Goal: Transaction & Acquisition: Purchase product/service

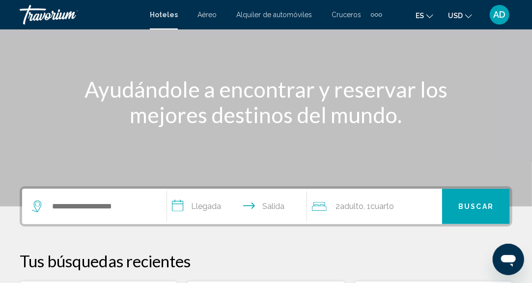
scroll to position [98, 0]
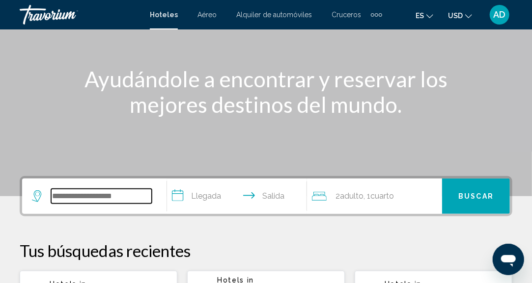
click at [128, 196] on input "Search widget" at bounding box center [101, 196] width 101 height 15
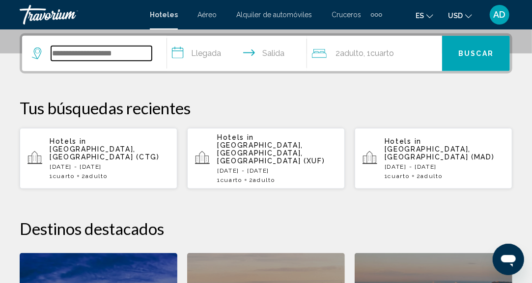
scroll to position [242, 0]
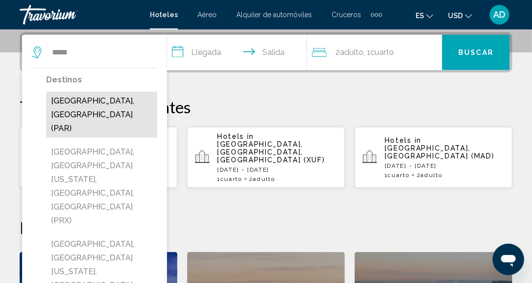
click at [74, 102] on button "Paris, France (PAR)" at bounding box center [101, 115] width 111 height 46
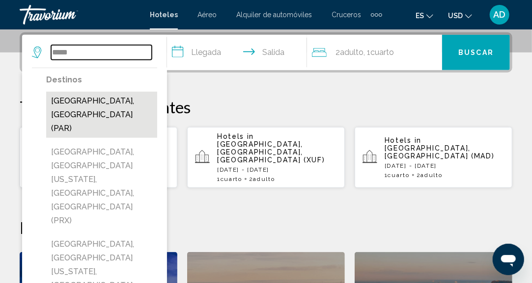
type input "**********"
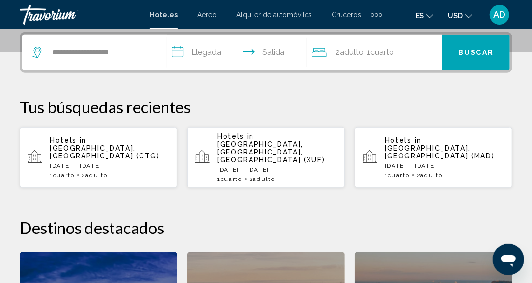
click at [208, 56] on input "**********" at bounding box center [239, 54] width 144 height 38
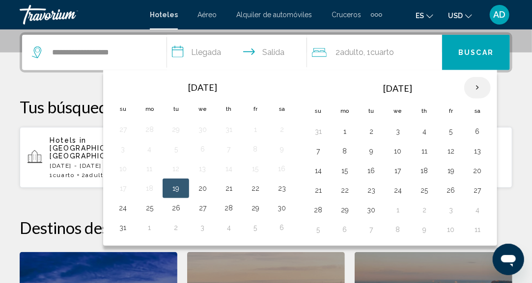
click at [475, 88] on th "Next month" at bounding box center [477, 88] width 27 height 22
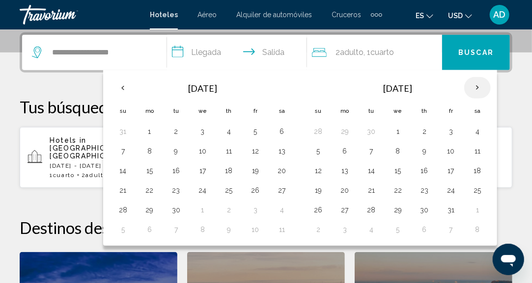
click at [475, 88] on th "Next month" at bounding box center [477, 88] width 27 height 22
click at [421, 189] on button "20" at bounding box center [424, 191] width 16 height 14
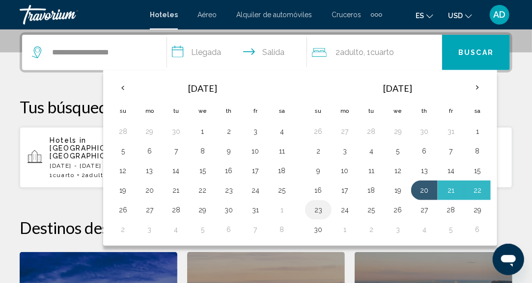
click at [318, 208] on button "23" at bounding box center [318, 210] width 16 height 14
type input "**********"
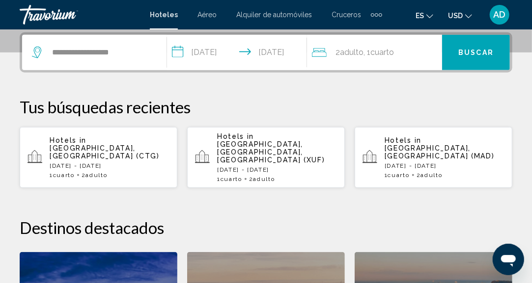
click at [469, 55] on span "Buscar" at bounding box center [475, 53] width 35 height 8
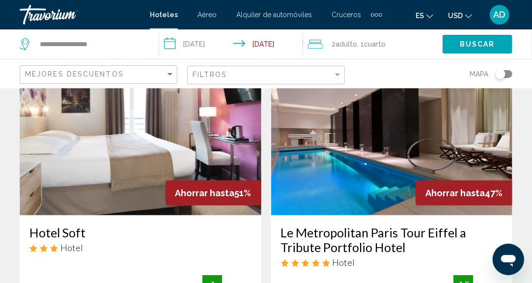
scroll to position [49, 0]
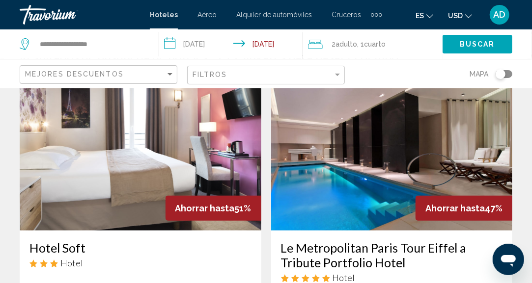
click at [368, 173] on img "Main content" at bounding box center [392, 152] width 242 height 157
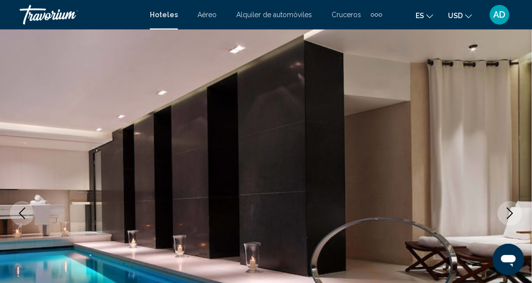
scroll to position [121, 0]
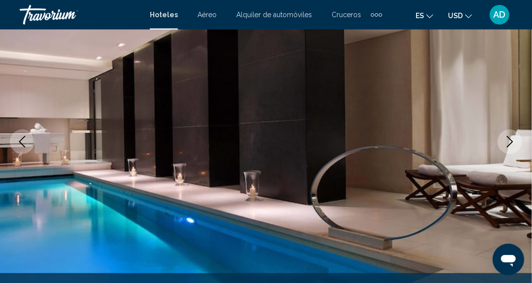
click at [507, 135] on button "Next image" at bounding box center [509, 142] width 25 height 25
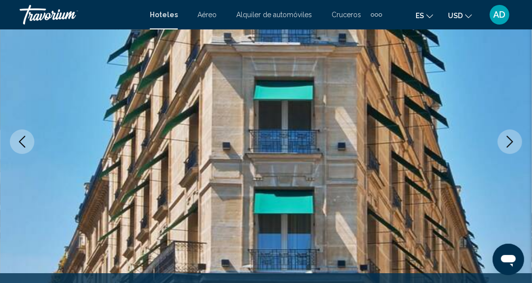
click at [507, 136] on icon "Next image" at bounding box center [510, 142] width 6 height 12
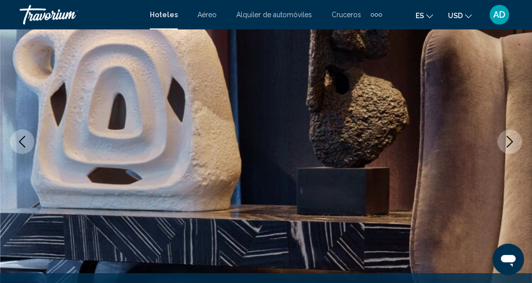
click at [507, 136] on icon "Next image" at bounding box center [510, 142] width 6 height 12
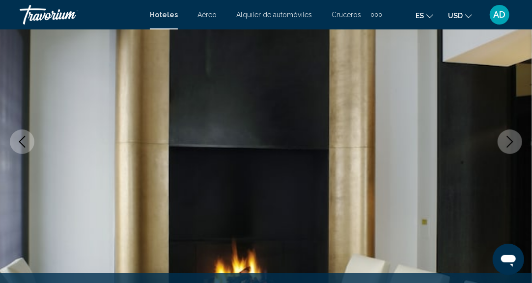
click at [507, 136] on icon "Next image" at bounding box center [510, 142] width 6 height 12
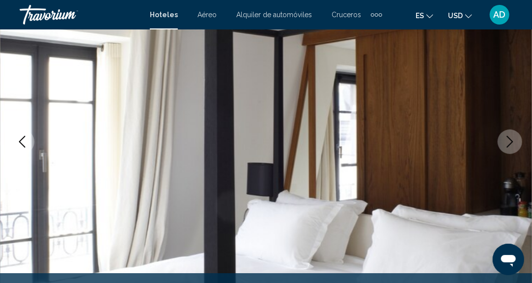
click at [507, 136] on icon "Next image" at bounding box center [510, 142] width 6 height 12
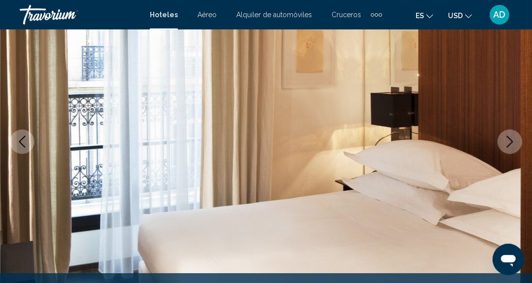
click at [507, 136] on icon "Next image" at bounding box center [510, 142] width 6 height 12
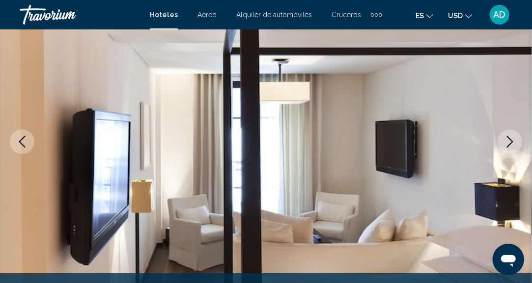
click at [507, 136] on icon "Next image" at bounding box center [510, 142] width 6 height 12
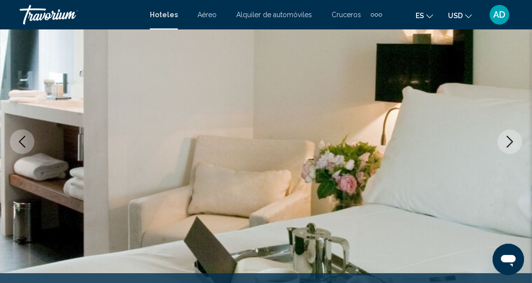
click at [507, 136] on icon "Next image" at bounding box center [510, 142] width 6 height 12
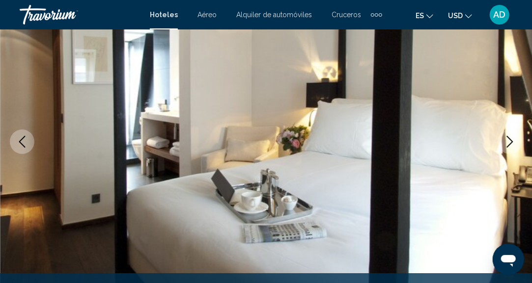
click at [507, 136] on icon "Next image" at bounding box center [510, 142] width 6 height 12
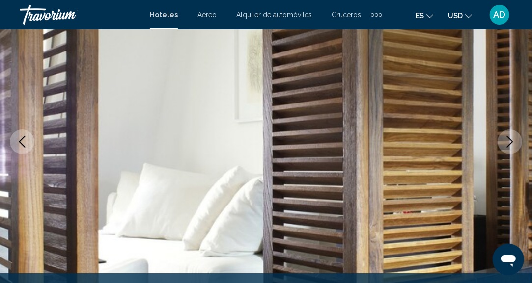
click at [507, 136] on icon "Next image" at bounding box center [510, 142] width 6 height 12
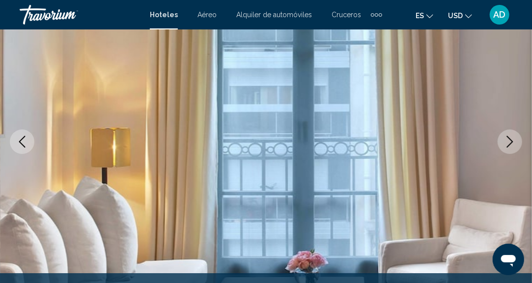
click at [507, 136] on icon "Next image" at bounding box center [510, 142] width 6 height 12
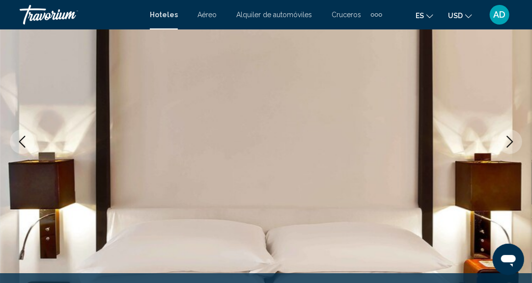
click at [507, 136] on icon "Next image" at bounding box center [510, 142] width 6 height 12
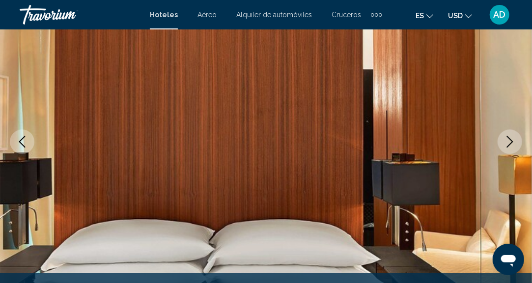
click at [507, 136] on icon "Next image" at bounding box center [510, 142] width 6 height 12
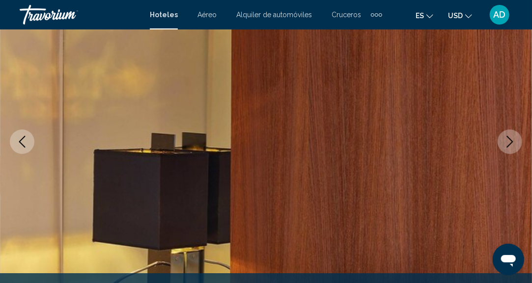
click at [507, 136] on icon "Next image" at bounding box center [510, 142] width 6 height 12
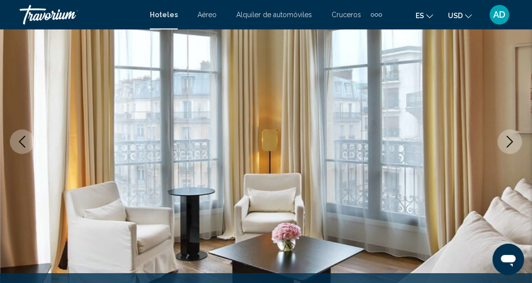
click at [507, 136] on icon "Next image" at bounding box center [510, 142] width 6 height 12
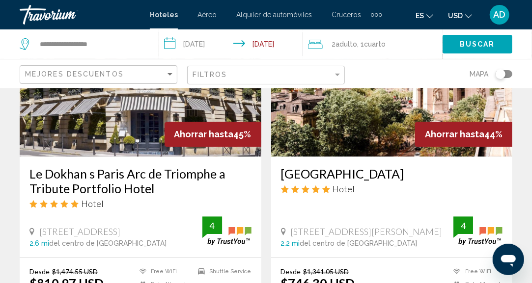
scroll to position [785, 0]
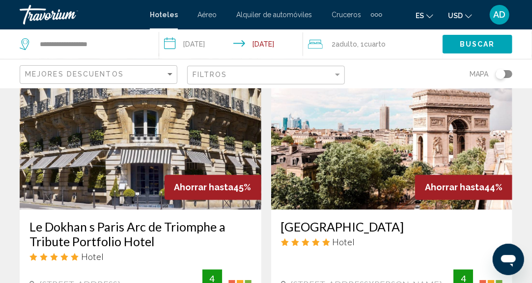
click at [352, 160] on img "Main content" at bounding box center [392, 131] width 242 height 157
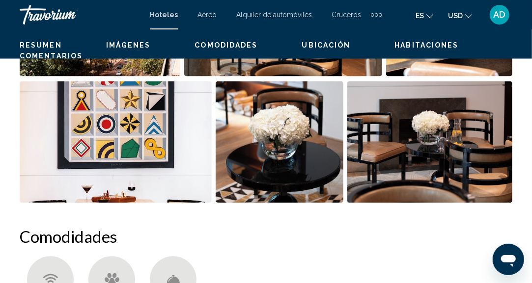
scroll to position [121, 0]
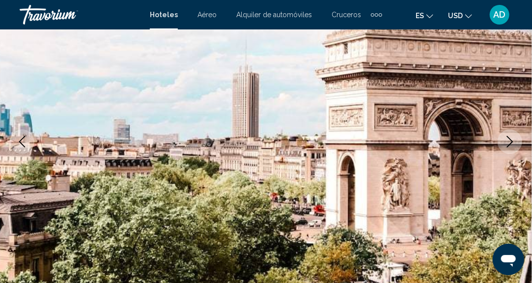
click at [513, 142] on icon "Next image" at bounding box center [510, 142] width 12 height 12
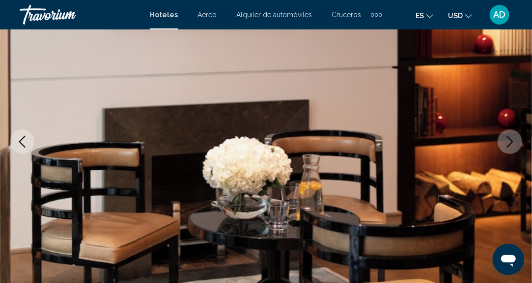
click at [513, 142] on icon "Next image" at bounding box center [510, 142] width 12 height 12
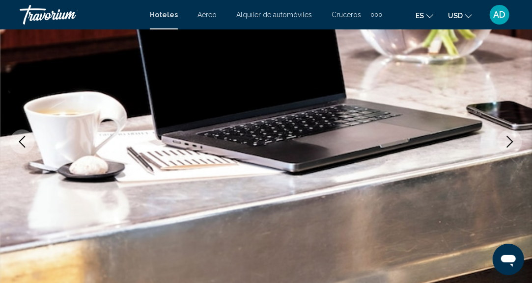
click at [510, 152] on button "Next image" at bounding box center [509, 142] width 25 height 25
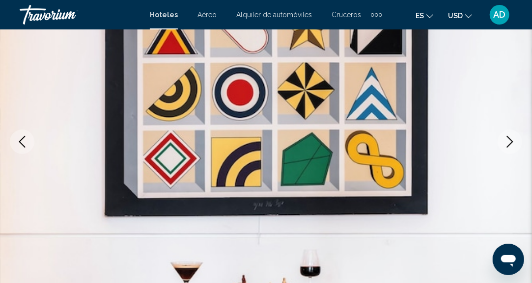
click at [510, 152] on button "Next image" at bounding box center [509, 142] width 25 height 25
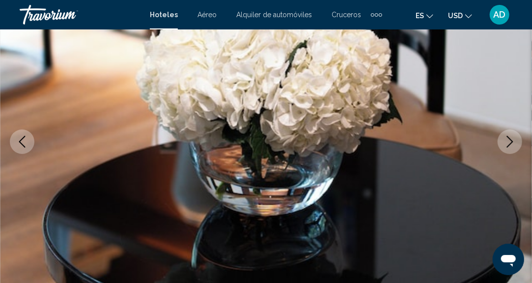
click at [510, 152] on button "Next image" at bounding box center [509, 142] width 25 height 25
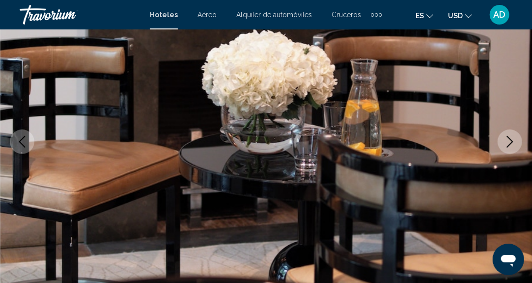
click at [510, 152] on button "Next image" at bounding box center [509, 142] width 25 height 25
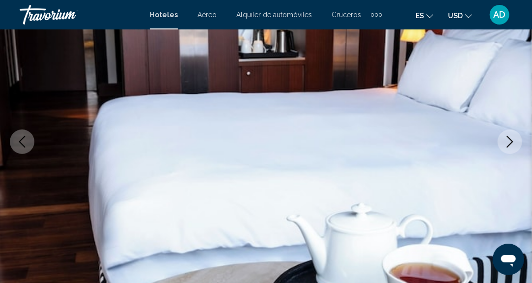
click at [510, 152] on button "Next image" at bounding box center [509, 142] width 25 height 25
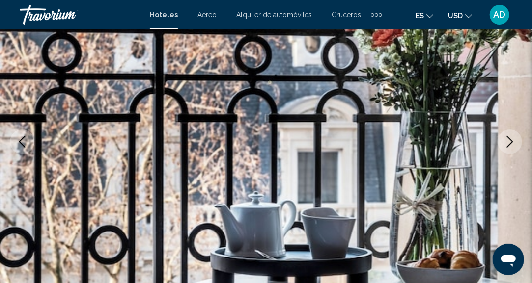
click at [510, 152] on button "Next image" at bounding box center [509, 142] width 25 height 25
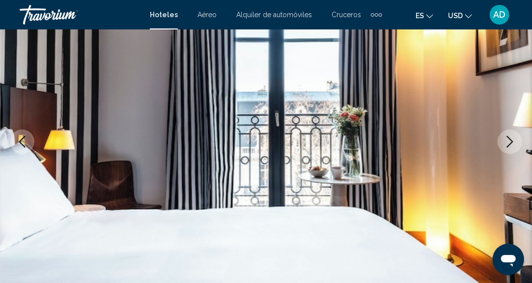
click at [510, 152] on button "Next image" at bounding box center [509, 142] width 25 height 25
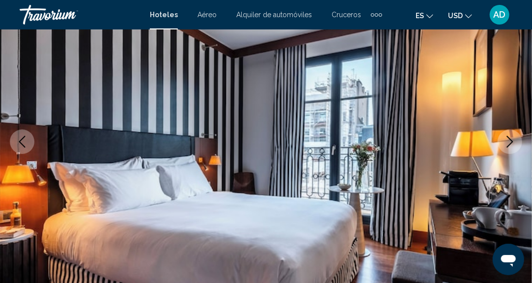
click at [510, 152] on button "Next image" at bounding box center [509, 142] width 25 height 25
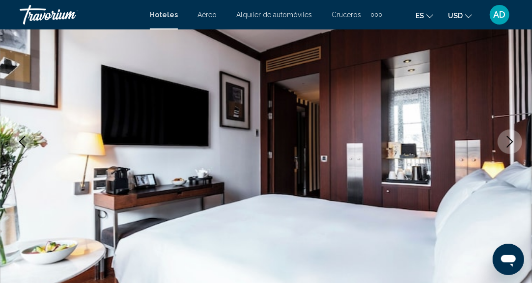
click at [510, 152] on button "Next image" at bounding box center [509, 142] width 25 height 25
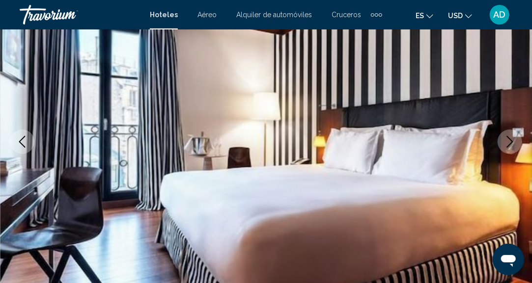
click at [510, 152] on button "Next image" at bounding box center [509, 142] width 25 height 25
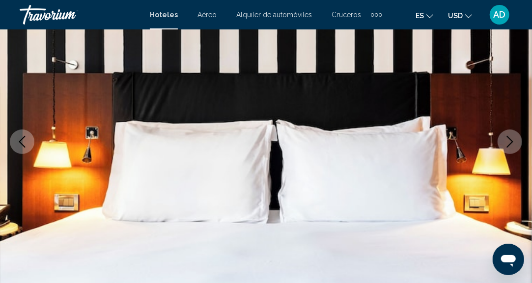
click at [510, 152] on button "Next image" at bounding box center [509, 142] width 25 height 25
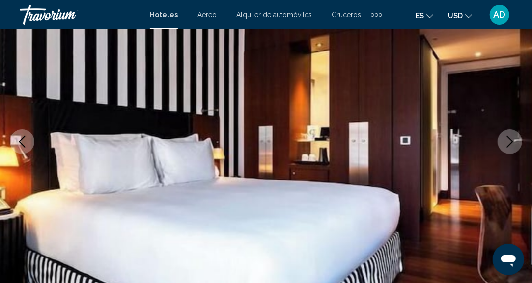
click at [510, 152] on button "Next image" at bounding box center [509, 142] width 25 height 25
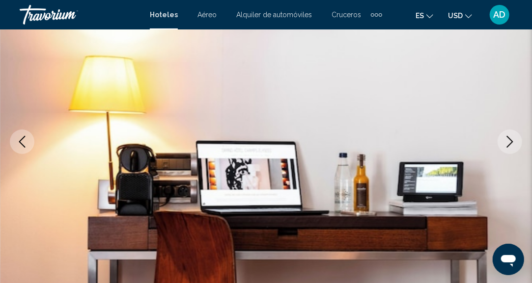
click at [510, 152] on button "Next image" at bounding box center [509, 142] width 25 height 25
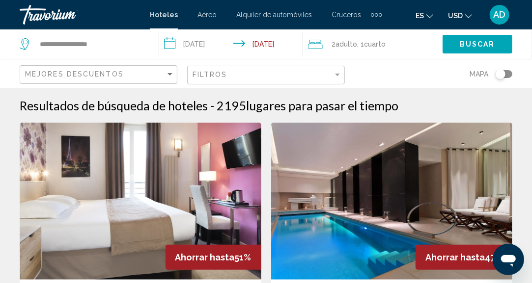
click at [145, 46] on div "**********" at bounding box center [84, 43] width 129 height 29
click at [108, 49] on input "**********" at bounding box center [91, 44] width 105 height 15
drag, startPoint x: 111, startPoint y: 49, endPoint x: 0, endPoint y: 31, distance: 112.8
click at [0, 31] on app-destination-search "**********" at bounding box center [79, 43] width 159 height 29
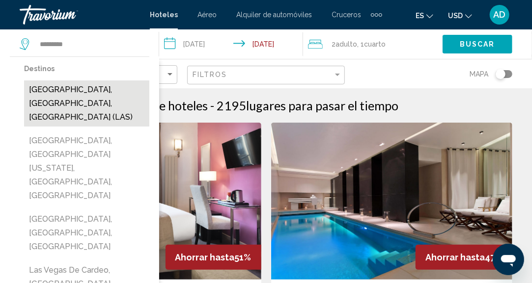
click at [118, 89] on button "[GEOGRAPHIC_DATA], [GEOGRAPHIC_DATA], [GEOGRAPHIC_DATA] (LAS)" at bounding box center [86, 104] width 125 height 46
type input "**********"
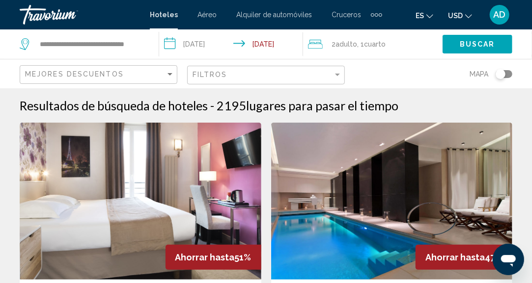
click at [190, 46] on input "**********" at bounding box center [233, 45] width 148 height 32
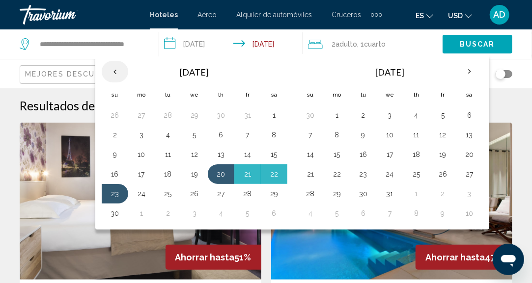
click at [110, 66] on th "Previous month" at bounding box center [115, 72] width 27 height 22
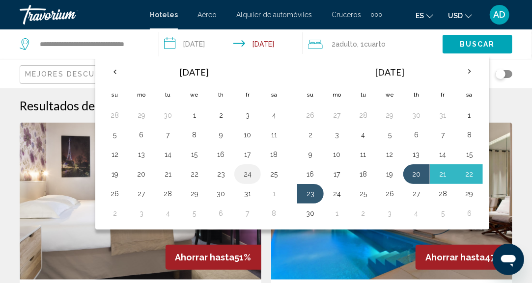
click at [243, 177] on button "24" at bounding box center [248, 174] width 16 height 14
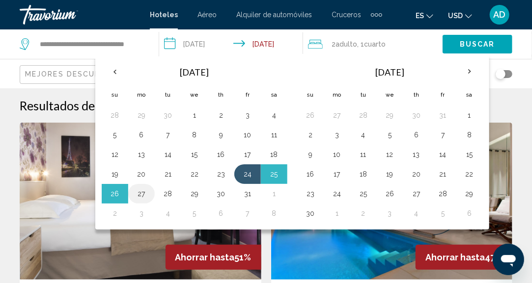
click at [139, 196] on button "27" at bounding box center [142, 194] width 16 height 14
type input "**********"
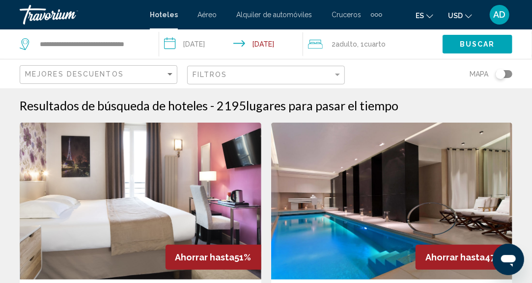
click at [460, 48] on button "Buscar" at bounding box center [477, 44] width 70 height 18
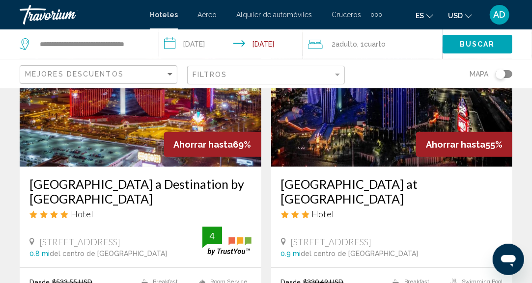
scroll to position [98, 0]
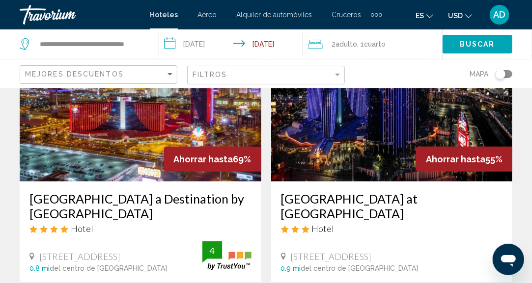
click at [130, 133] on img "Main content" at bounding box center [141, 103] width 242 height 157
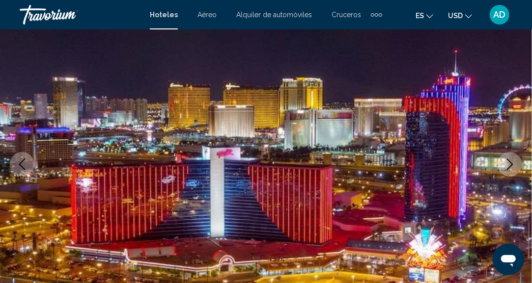
scroll to position [121, 0]
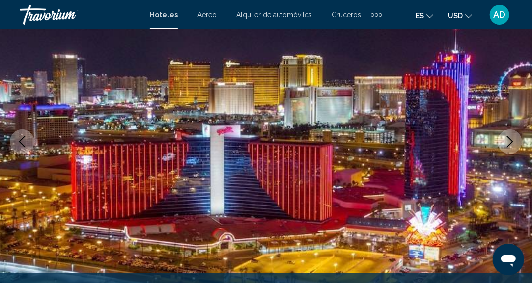
click at [507, 141] on icon "Next image" at bounding box center [510, 142] width 12 height 12
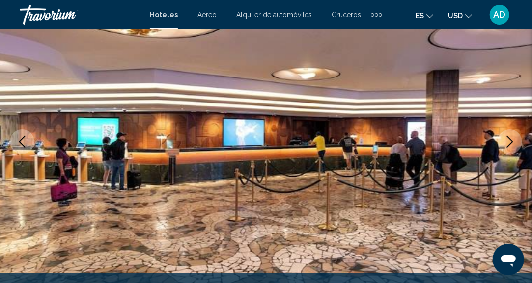
click at [506, 142] on icon "Next image" at bounding box center [510, 142] width 12 height 12
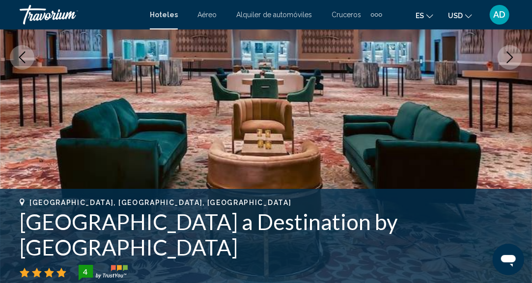
scroll to position [268, 0]
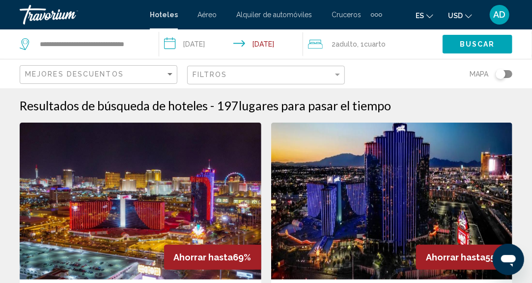
click at [199, 42] on input "**********" at bounding box center [233, 45] width 148 height 32
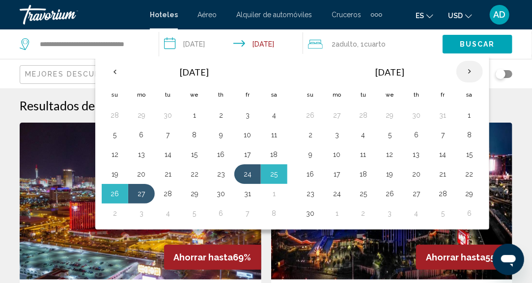
click at [471, 73] on th "Next month" at bounding box center [469, 72] width 27 height 22
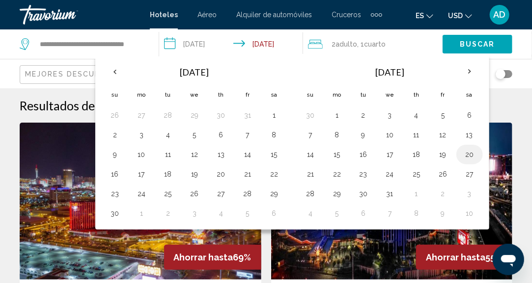
click at [468, 160] on button "20" at bounding box center [469, 155] width 16 height 14
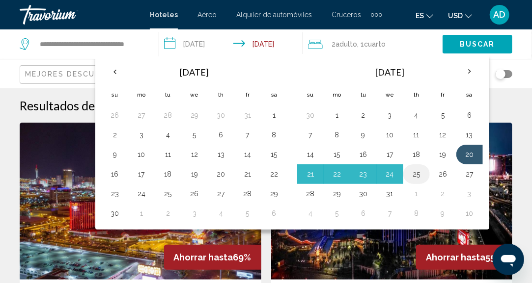
click at [415, 176] on button "25" at bounding box center [416, 174] width 16 height 14
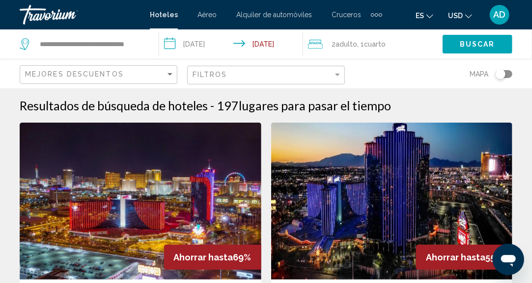
click at [466, 47] on span "Buscar" at bounding box center [476, 45] width 35 height 8
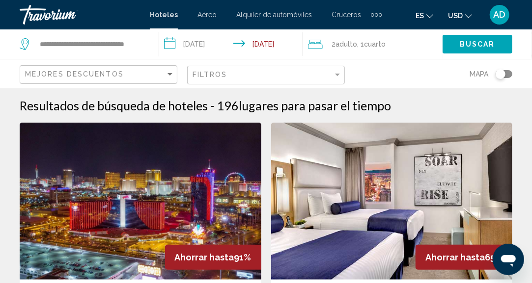
click at [200, 45] on input "**********" at bounding box center [233, 45] width 148 height 32
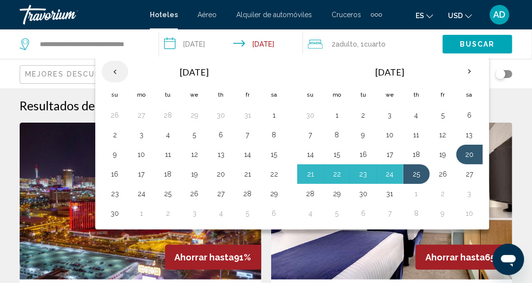
click at [125, 68] on th "Previous month" at bounding box center [115, 72] width 27 height 22
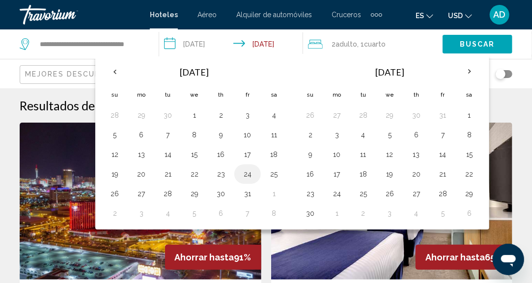
click at [251, 179] on button "24" at bounding box center [248, 174] width 16 height 14
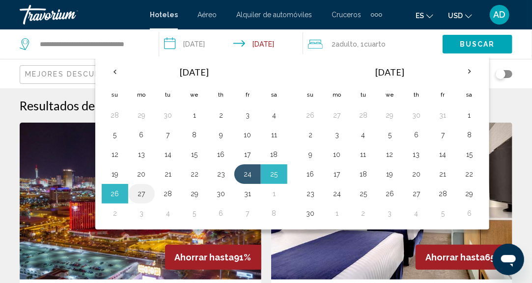
click at [142, 199] on button "27" at bounding box center [142, 194] width 16 height 14
type input "**********"
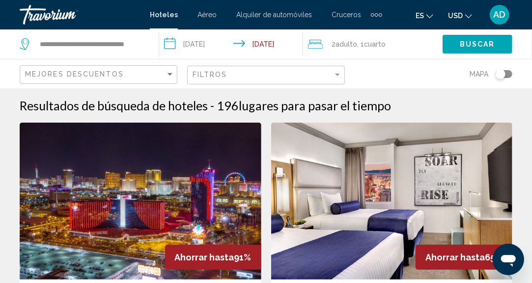
click at [487, 51] on button "Buscar" at bounding box center [477, 44] width 70 height 18
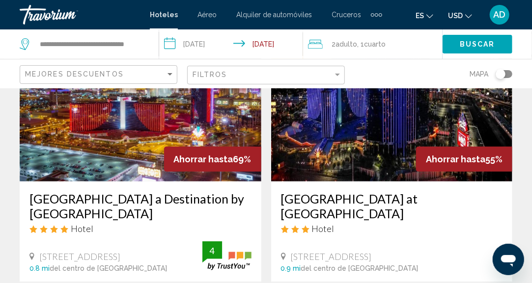
scroll to position [196, 0]
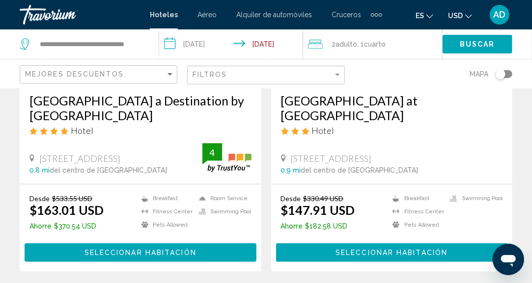
click at [149, 258] on button "Seleccionar habitación" at bounding box center [141, 252] width 232 height 18
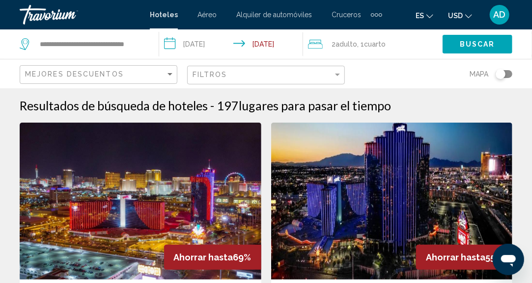
click at [216, 46] on input "**********" at bounding box center [233, 45] width 148 height 32
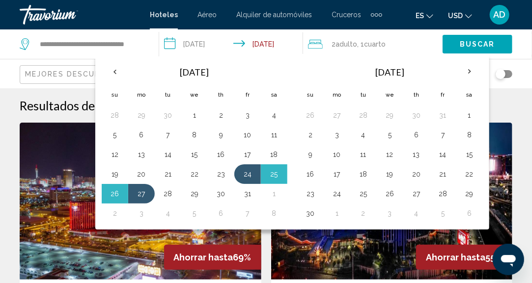
click at [493, 47] on button "Buscar" at bounding box center [477, 44] width 70 height 18
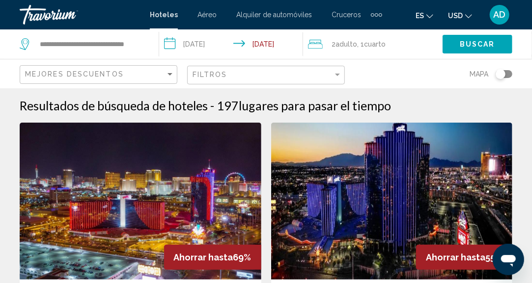
click at [493, 47] on span "Buscar" at bounding box center [476, 45] width 35 height 8
click at [176, 75] on mat-form-field "Mejores descuentos" at bounding box center [99, 74] width 158 height 19
click at [384, 49] on span ", 1 Cuarto habitaciones" at bounding box center [371, 44] width 28 height 14
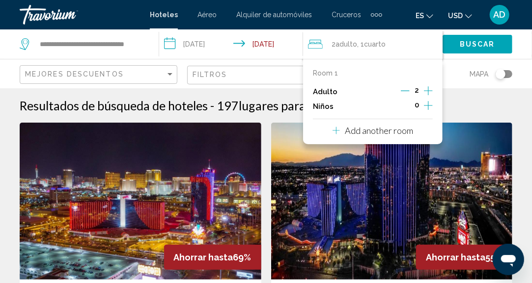
click at [428, 92] on icon "Increment adults" at bounding box center [428, 90] width 9 height 9
click at [346, 133] on p "Add another room" at bounding box center [379, 130] width 68 height 11
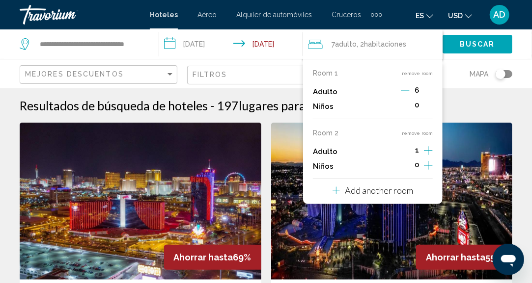
click at [432, 153] on div "Room 1 remove room Adulto 6 Niños 0 Room 2 remove room Adulto 1 Niños 0 Add ano…" at bounding box center [372, 131] width 139 height 145
click at [431, 97] on icon "Increment adults" at bounding box center [428, 91] width 9 height 12
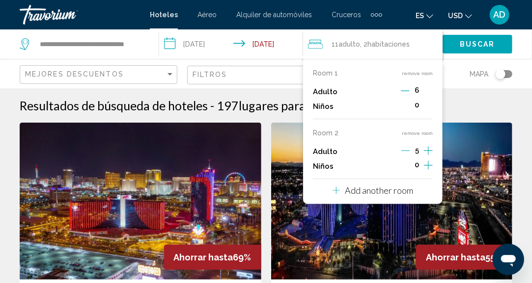
click at [431, 97] on icon "Increment adults" at bounding box center [428, 91] width 9 height 12
click at [480, 43] on span "Buscar" at bounding box center [476, 45] width 35 height 8
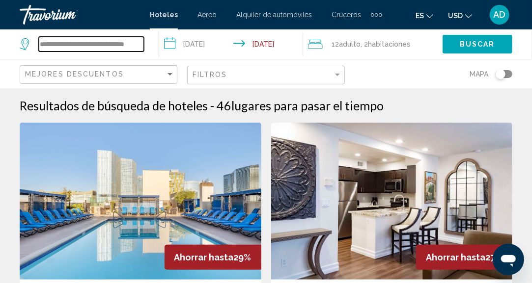
click at [101, 40] on input "**********" at bounding box center [91, 44] width 105 height 15
click at [139, 46] on input "**********" at bounding box center [91, 44] width 105 height 15
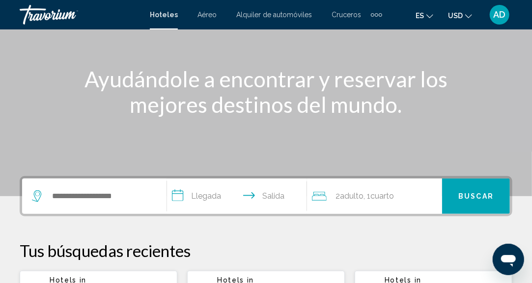
scroll to position [147, 0]
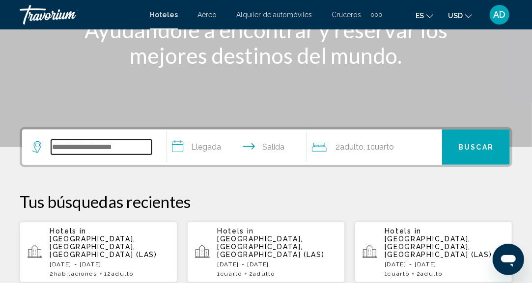
click at [127, 146] on input "Search widget" at bounding box center [101, 147] width 101 height 15
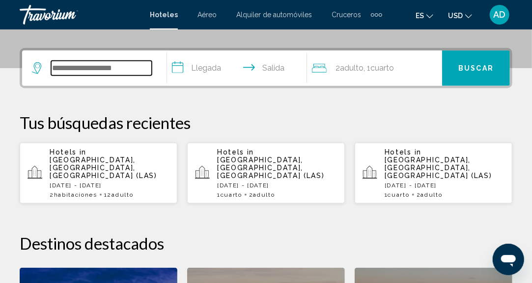
scroll to position [242, 0]
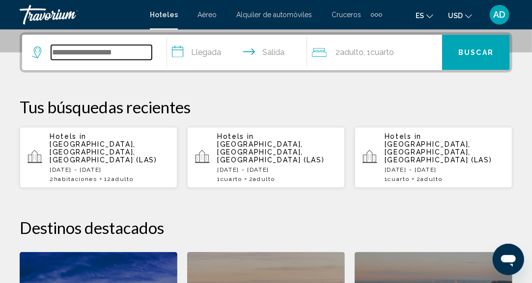
click at [129, 55] on input "Search widget" at bounding box center [101, 52] width 101 height 15
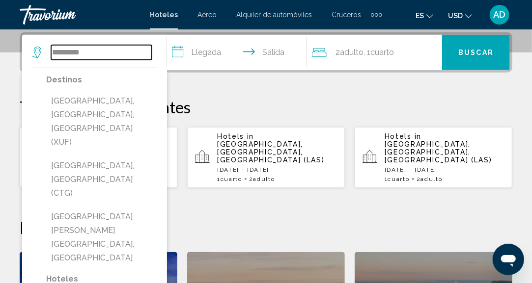
type input "*********"
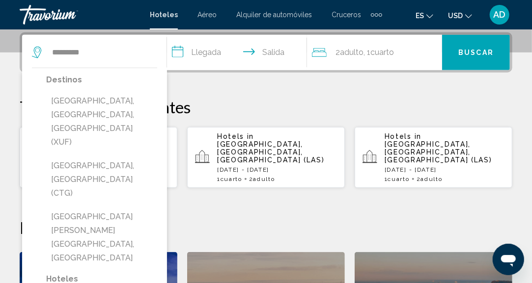
click at [332, 93] on div "**********" at bounding box center [266, 250] width 532 height 437
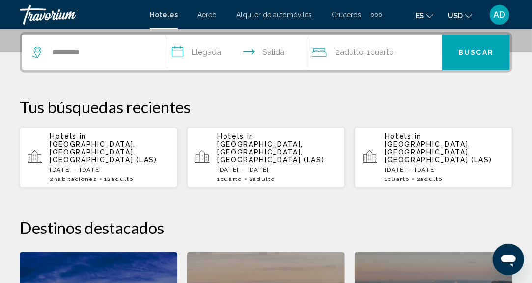
click at [330, 110] on p "Tus búsquedas recientes" at bounding box center [266, 107] width 492 height 20
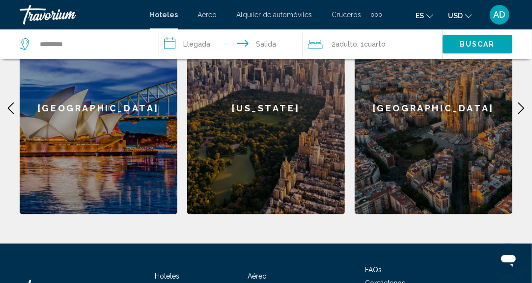
scroll to position [458, 0]
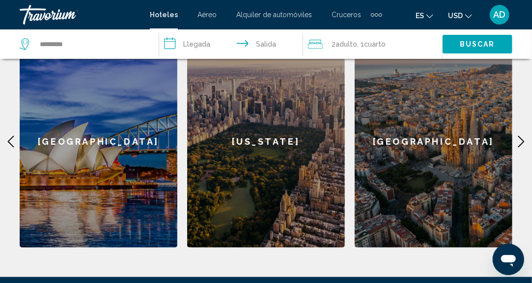
click at [522, 136] on icon "Main content" at bounding box center [521, 142] width 12 height 12
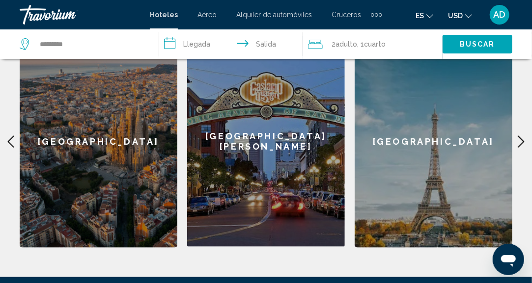
click at [447, 160] on div "[GEOGRAPHIC_DATA]" at bounding box center [433, 142] width 158 height 212
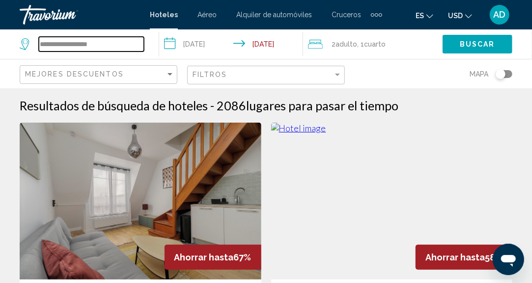
click at [112, 47] on input "**********" at bounding box center [91, 44] width 105 height 15
drag, startPoint x: 112, startPoint y: 47, endPoint x: 5, endPoint y: 49, distance: 107.0
click at [5, 49] on app-destination-search "**********" at bounding box center [79, 43] width 159 height 29
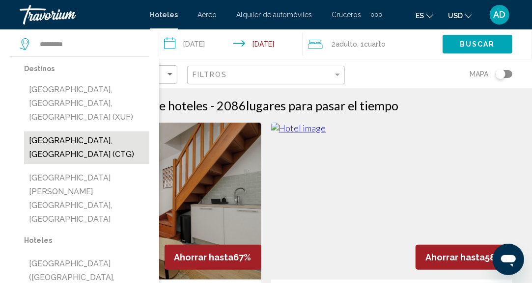
click at [115, 132] on button "[GEOGRAPHIC_DATA], [GEOGRAPHIC_DATA] (CTG)" at bounding box center [86, 148] width 125 height 32
type input "**********"
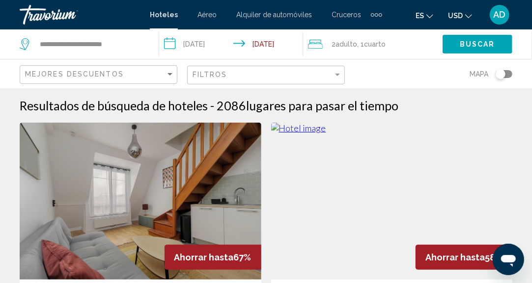
click at [192, 48] on input "**********" at bounding box center [233, 45] width 148 height 32
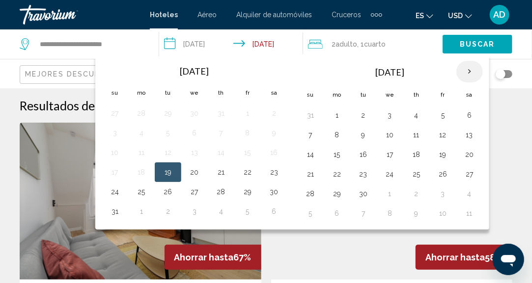
click at [471, 74] on th "Next month" at bounding box center [469, 72] width 27 height 22
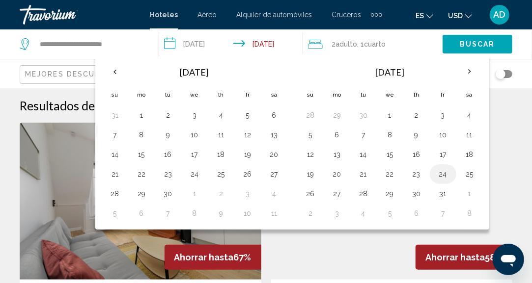
click at [438, 178] on button "24" at bounding box center [443, 174] width 16 height 14
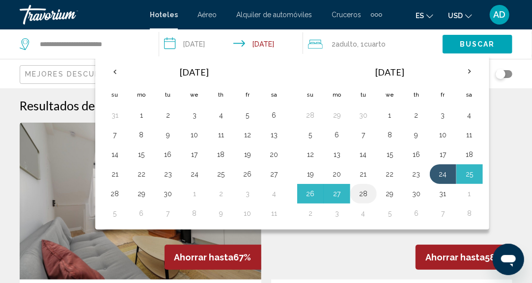
click at [365, 192] on button "28" at bounding box center [363, 194] width 16 height 14
type input "**********"
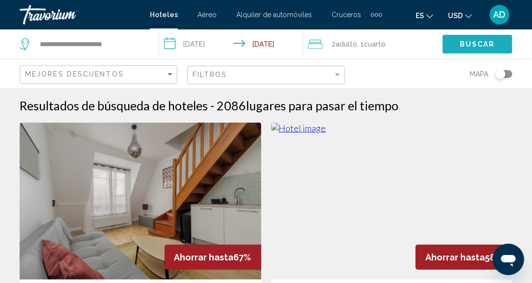
click at [472, 48] on span "Buscar" at bounding box center [476, 45] width 35 height 8
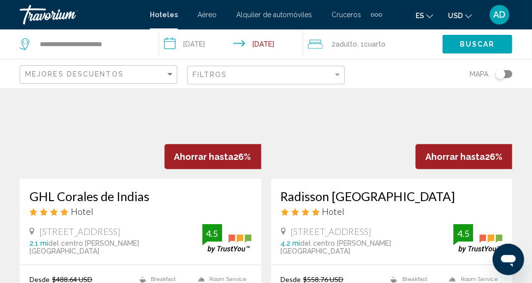
scroll to position [1964, 0]
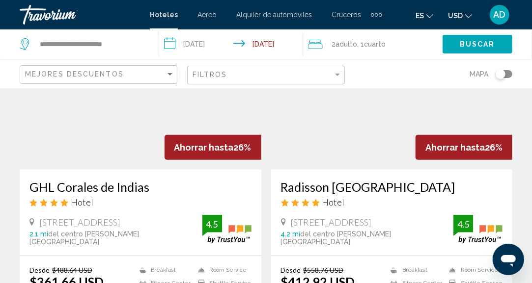
click at [116, 122] on img "Main content" at bounding box center [141, 91] width 242 height 157
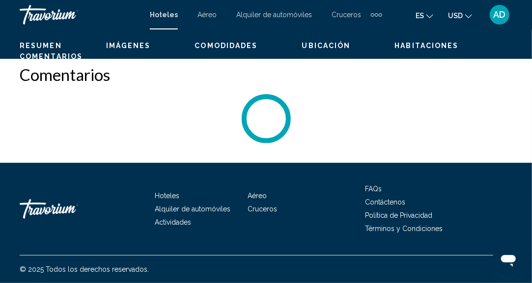
scroll to position [121, 0]
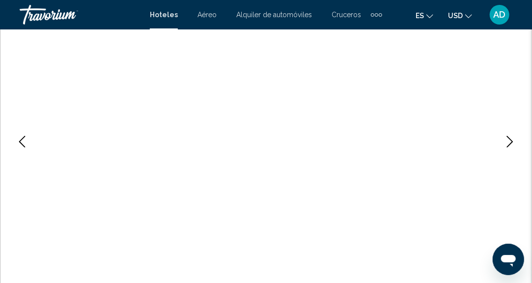
click at [506, 141] on icon "Next image" at bounding box center [510, 142] width 12 height 12
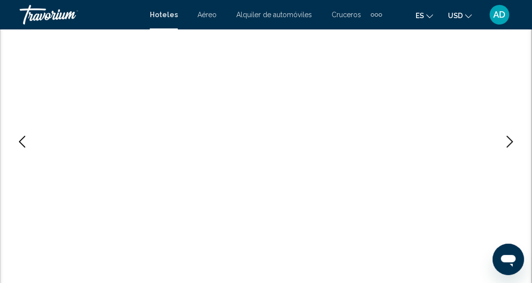
click at [506, 141] on icon "Next image" at bounding box center [510, 142] width 12 height 12
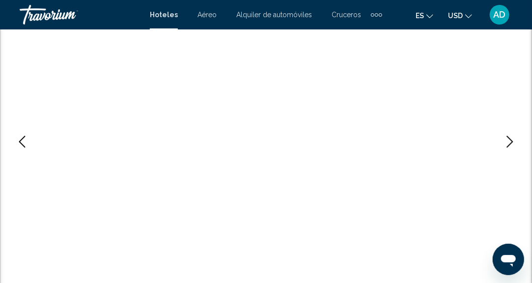
click at [506, 141] on icon "Next image" at bounding box center [510, 142] width 12 height 12
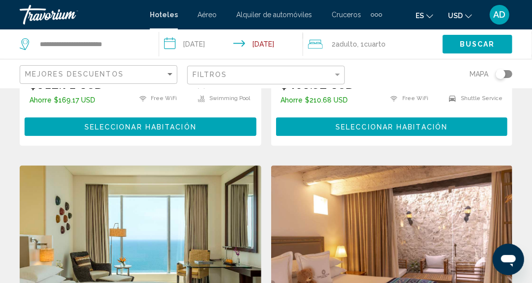
scroll to position [1080, 0]
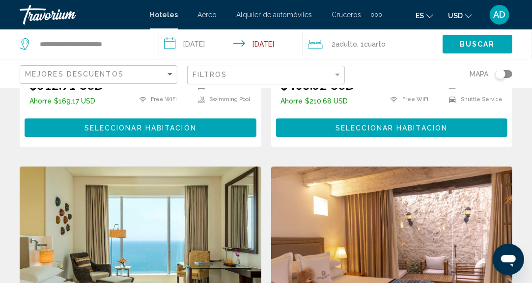
click at [142, 189] on img "Main content" at bounding box center [141, 244] width 242 height 157
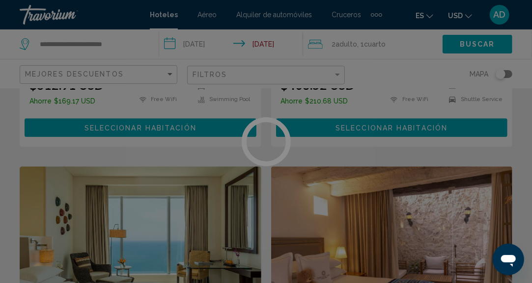
scroll to position [121, 0]
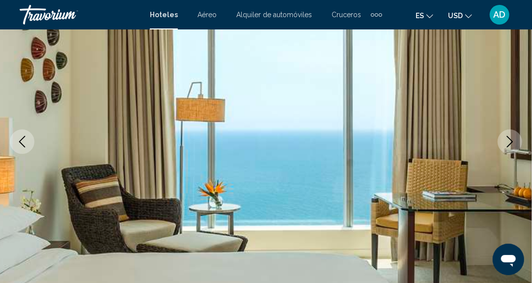
click at [507, 137] on icon "Next image" at bounding box center [510, 142] width 6 height 12
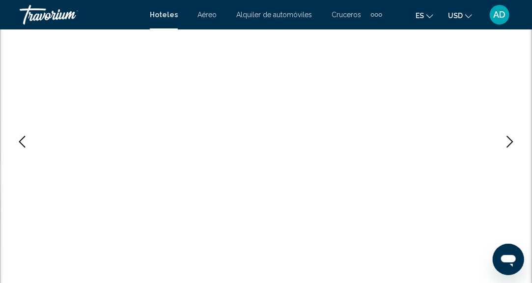
click at [507, 137] on icon "Next image" at bounding box center [510, 142] width 6 height 12
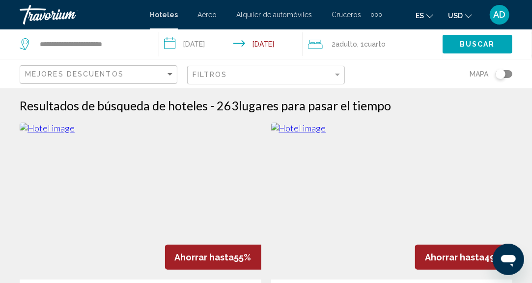
click at [369, 43] on span "Cuarto" at bounding box center [375, 44] width 22 height 8
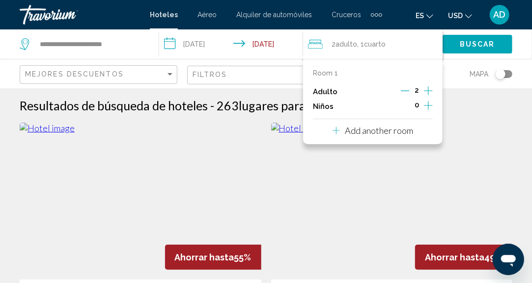
click at [372, 135] on p "Add another room" at bounding box center [379, 130] width 68 height 11
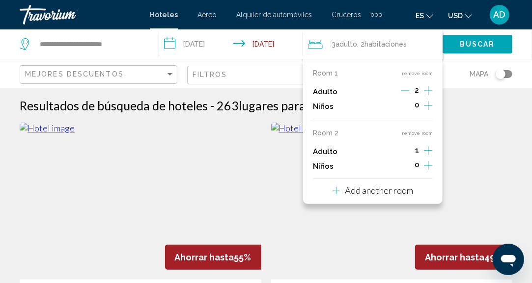
click at [427, 97] on icon "Increment adults" at bounding box center [428, 91] width 9 height 12
click at [392, 196] on p "Add another room" at bounding box center [379, 190] width 68 height 11
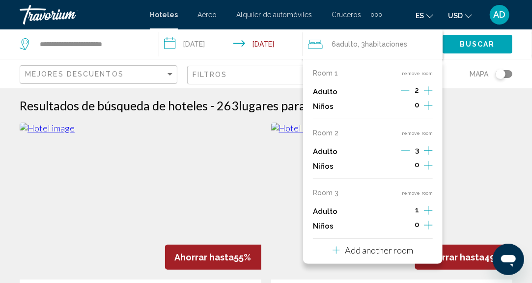
click at [430, 97] on icon "Increment adults" at bounding box center [428, 91] width 9 height 12
click at [460, 49] on button "Buscar" at bounding box center [477, 44] width 70 height 18
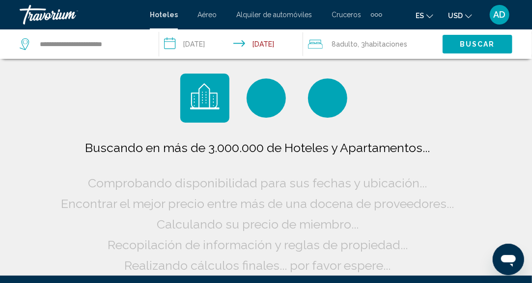
click at [460, 49] on button "Buscar" at bounding box center [477, 44] width 70 height 18
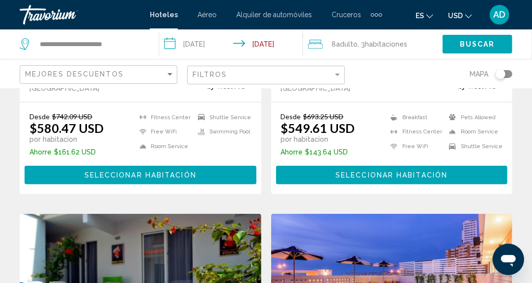
scroll to position [295, 0]
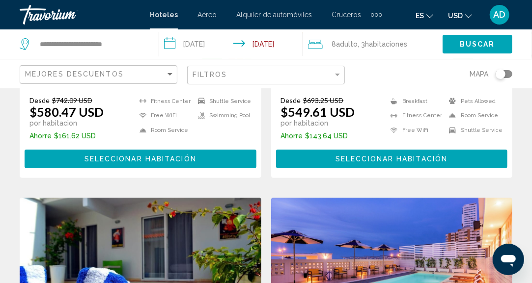
click at [397, 156] on span "Seleccionar habitación" at bounding box center [391, 160] width 112 height 8
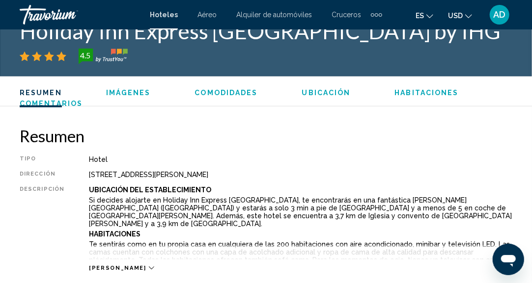
scroll to position [416, 0]
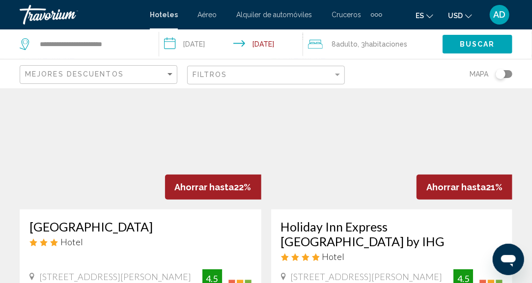
scroll to position [49, 0]
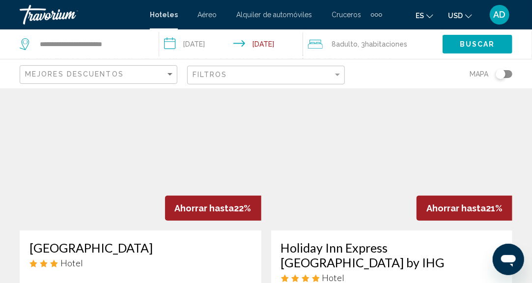
click at [402, 167] on img "Main content" at bounding box center [392, 152] width 242 height 157
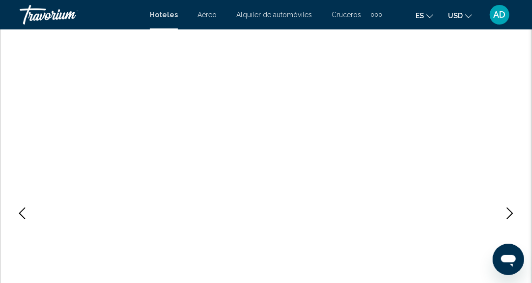
scroll to position [121, 0]
click at [511, 140] on icon "Next image" at bounding box center [510, 142] width 12 height 12
click at [511, 140] on icon "Next image" at bounding box center [510, 142] width 6 height 12
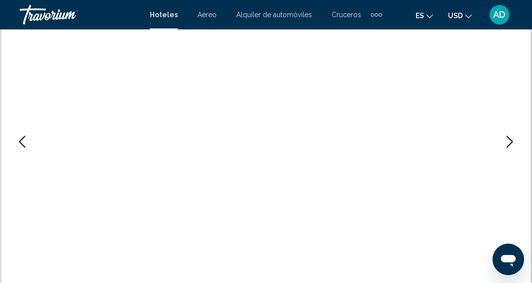
click at [511, 140] on icon "Next image" at bounding box center [510, 142] width 6 height 12
click at [509, 146] on icon "Next image" at bounding box center [510, 142] width 12 height 12
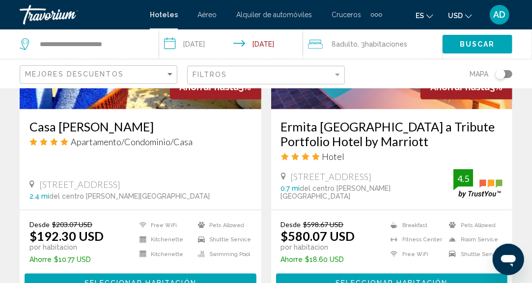
scroll to position [589, 0]
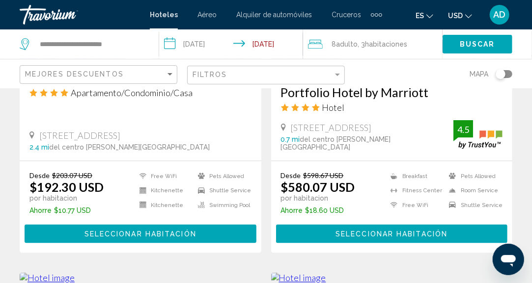
click at [359, 236] on span "Seleccionar habitación" at bounding box center [391, 235] width 112 height 8
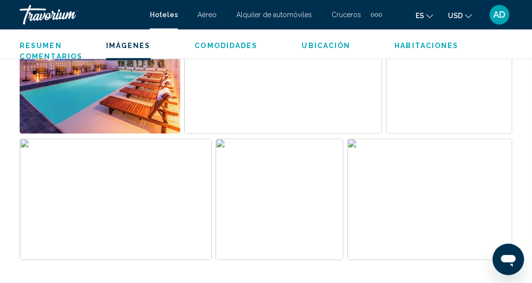
scroll to position [710, 0]
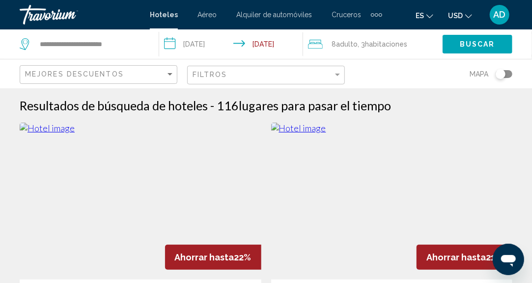
click at [371, 16] on div "Extra navigation items" at bounding box center [372, 14] width 3 height 3
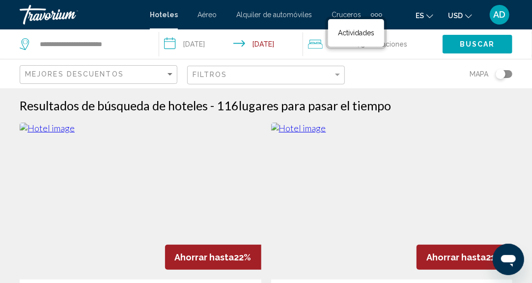
click at [384, 81] on div "Mapa" at bounding box center [433, 73] width 158 height 29
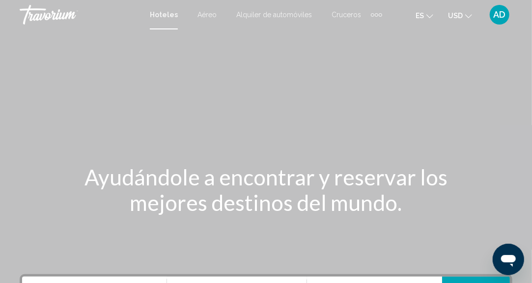
drag, startPoint x: 432, startPoint y: 162, endPoint x: 469, endPoint y: 87, distance: 83.4
click at [432, 162] on div "Main content" at bounding box center [266, 147] width 532 height 295
click at [504, 11] on span "AD" at bounding box center [499, 15] width 12 height 10
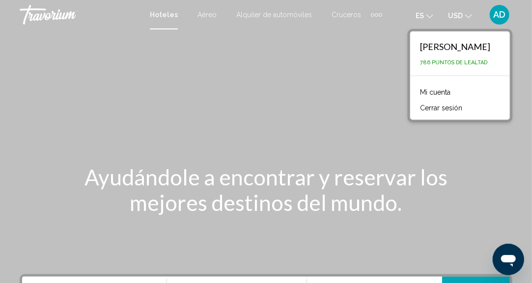
click at [434, 91] on link "Mi cuenta" at bounding box center [435, 92] width 40 height 13
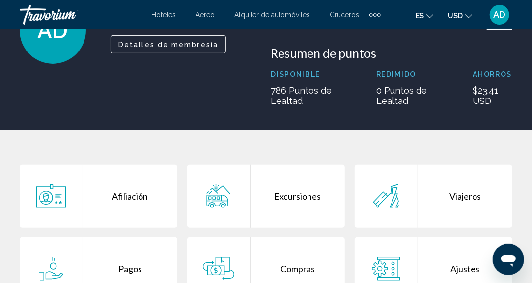
scroll to position [133, 0]
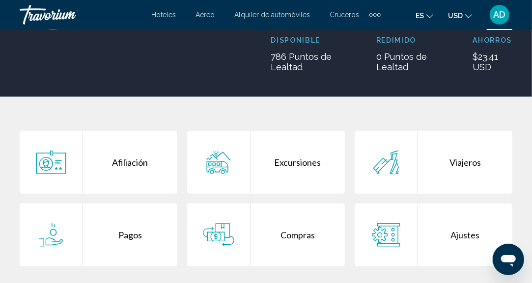
click at [306, 234] on div "Compras" at bounding box center [297, 235] width 94 height 63
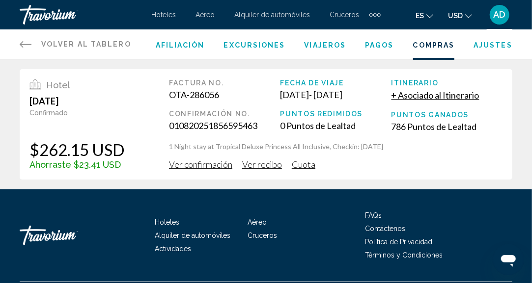
click at [190, 165] on span "Ver confirmación" at bounding box center [200, 164] width 63 height 11
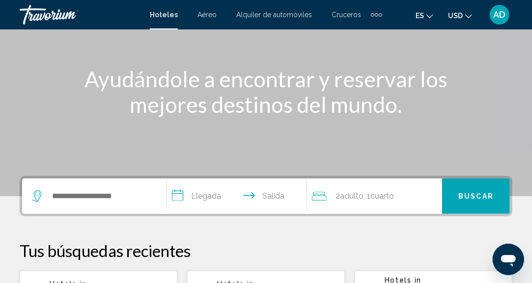
scroll to position [147, 0]
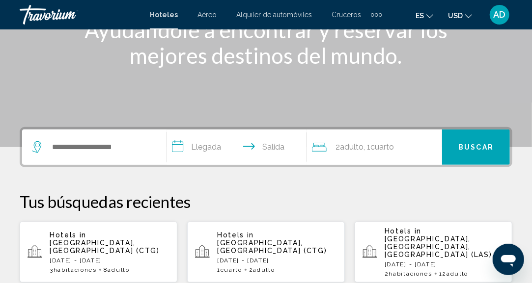
click at [102, 243] on div "Hotels in Cartagena, Colombia (CTG) Fri, 24 Oct - Tue, 28 Oct 3 Cuarto habitaci…" at bounding box center [110, 252] width 120 height 42
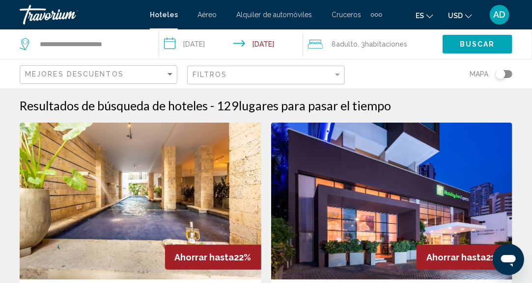
click at [403, 46] on span "habitaciones" at bounding box center [386, 44] width 42 height 8
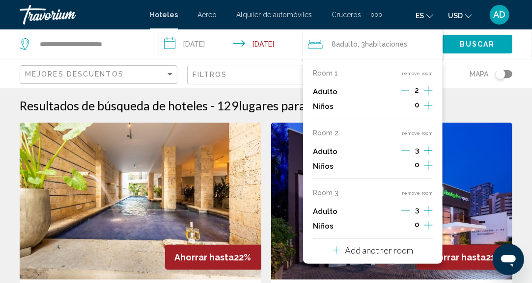
click at [418, 192] on button "remove room" at bounding box center [417, 193] width 31 height 6
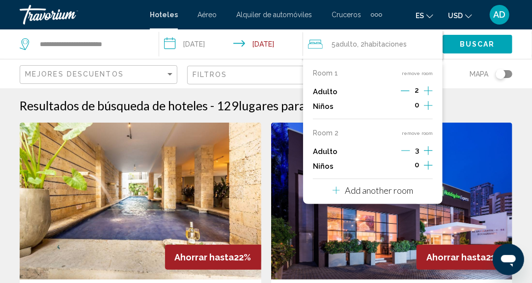
click at [428, 92] on icon "Increment adults" at bounding box center [428, 91] width 9 height 12
click at [411, 92] on div "4" at bounding box center [416, 91] width 32 height 15
click at [409, 92] on icon "Decrement adults" at bounding box center [404, 90] width 9 height 9
click at [408, 152] on icon "Decrement adults" at bounding box center [405, 150] width 9 height 9
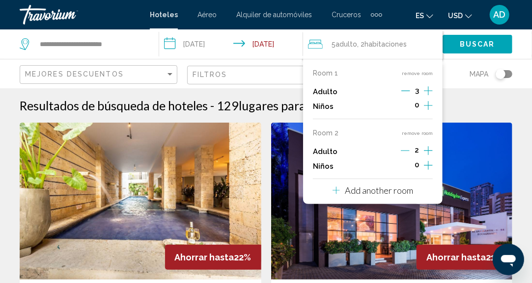
click at [466, 48] on span "Buscar" at bounding box center [476, 45] width 35 height 8
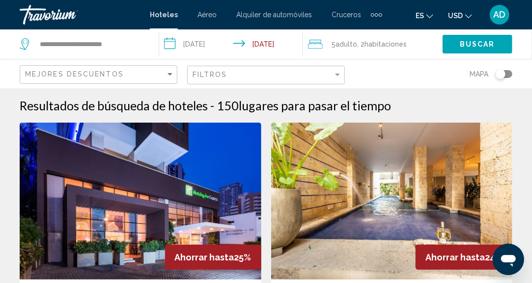
click at [385, 41] on span "habitaciones" at bounding box center [385, 44] width 42 height 8
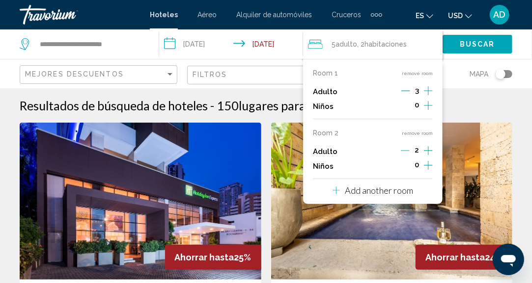
click at [421, 135] on button "remove room" at bounding box center [417, 133] width 31 height 6
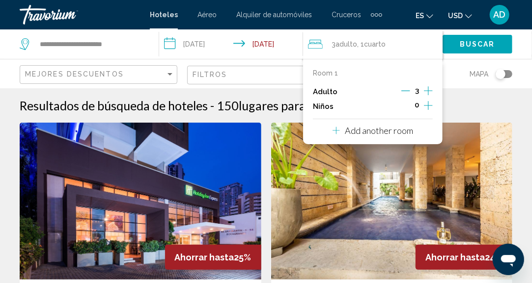
click at [429, 94] on icon "Increment adults" at bounding box center [428, 91] width 9 height 12
click at [479, 41] on span "Buscar" at bounding box center [476, 45] width 35 height 8
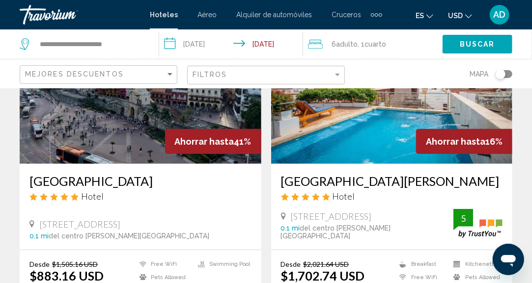
scroll to position [98, 0]
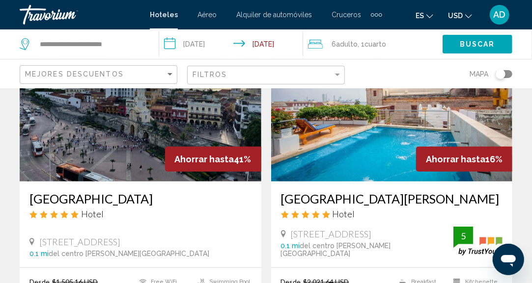
click at [113, 148] on img "Main content" at bounding box center [141, 103] width 242 height 157
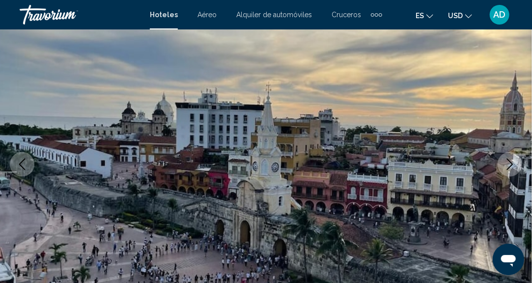
scroll to position [121, 0]
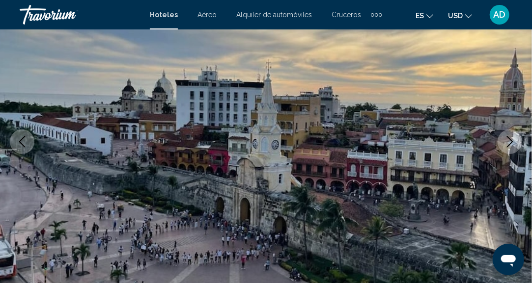
click at [513, 138] on icon "Next image" at bounding box center [510, 142] width 12 height 12
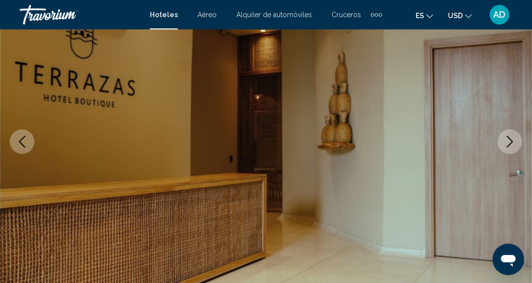
click at [510, 141] on icon "Next image" at bounding box center [510, 142] width 12 height 12
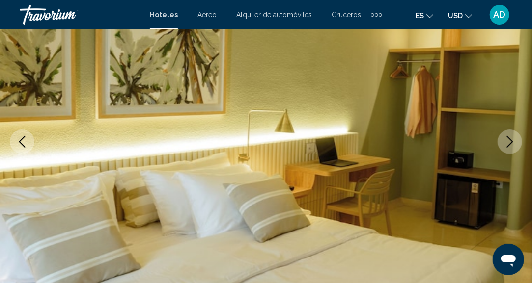
click at [510, 141] on icon "Next image" at bounding box center [510, 142] width 12 height 12
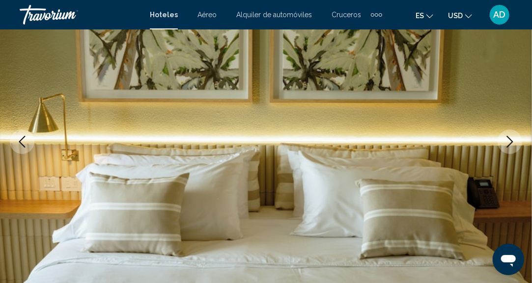
click at [510, 141] on icon "Next image" at bounding box center [510, 142] width 12 height 12
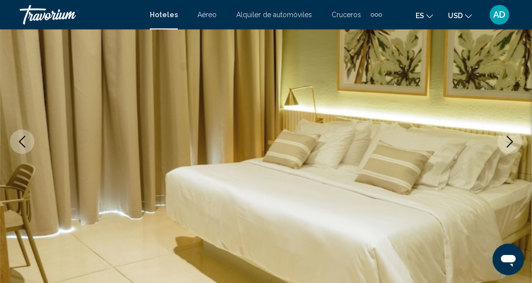
click at [509, 141] on icon "Next image" at bounding box center [510, 142] width 12 height 12
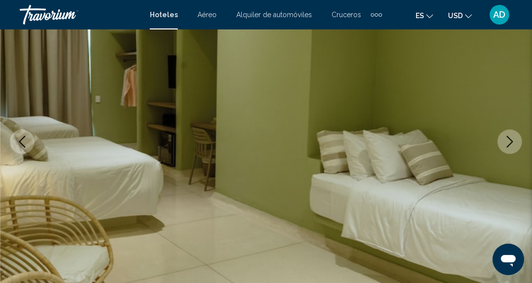
click at [509, 141] on icon "Next image" at bounding box center [510, 142] width 12 height 12
